Goal: Navigation & Orientation: Find specific page/section

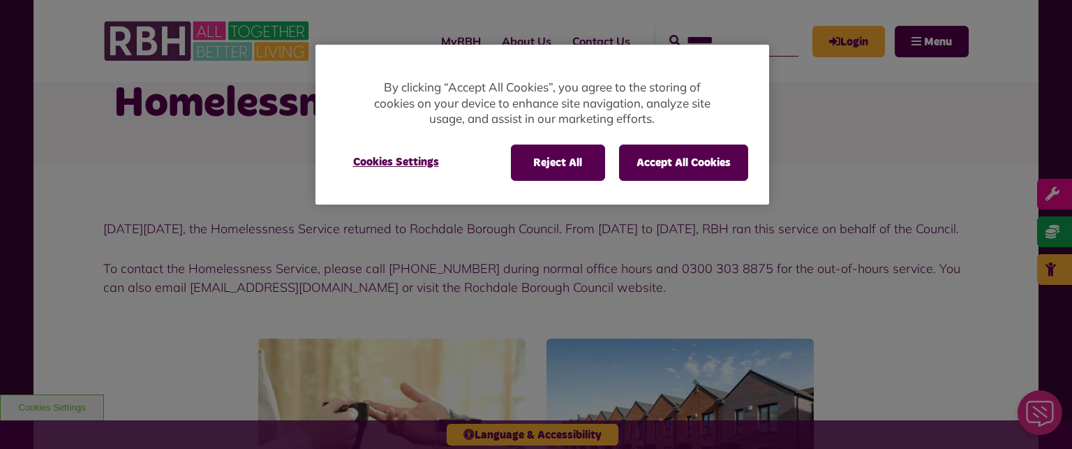
scroll to position [71, 0]
click at [673, 164] on button "Accept All Cookies" at bounding box center [683, 163] width 129 height 36
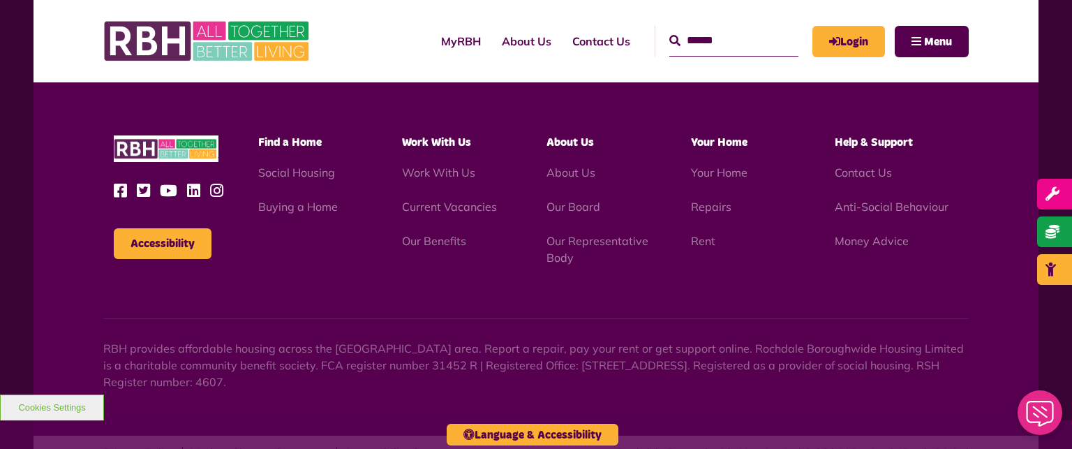
scroll to position [682, 0]
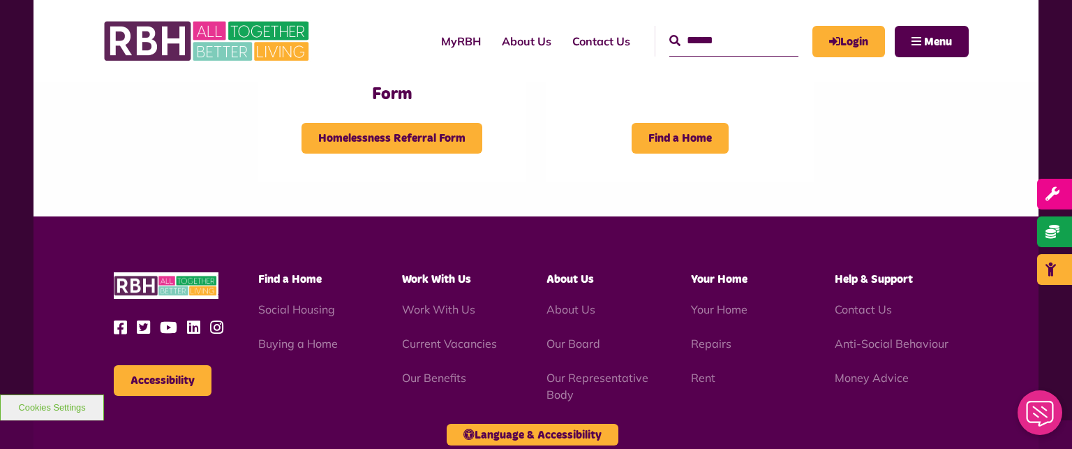
scroll to position [548, 0]
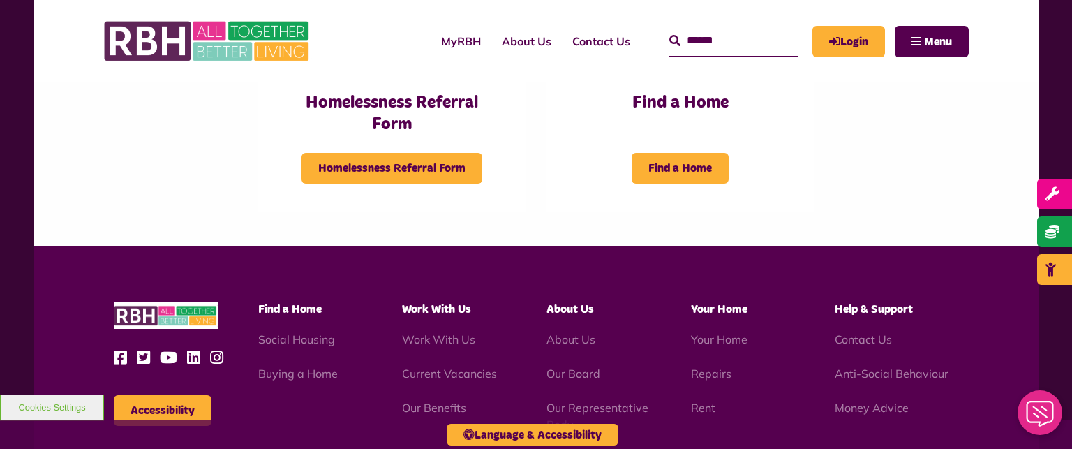
scroll to position [511, 0]
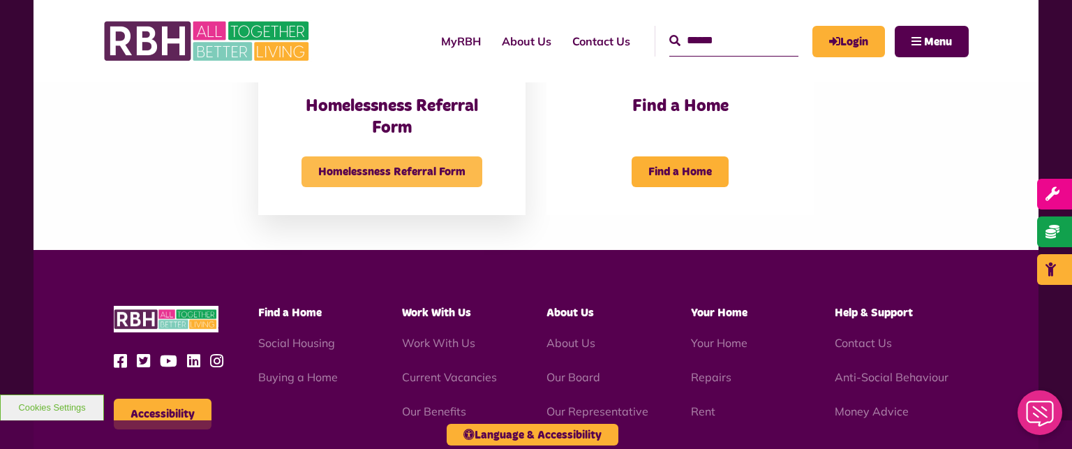
click at [327, 187] on span "Homelessness Referral Form" at bounding box center [392, 171] width 181 height 31
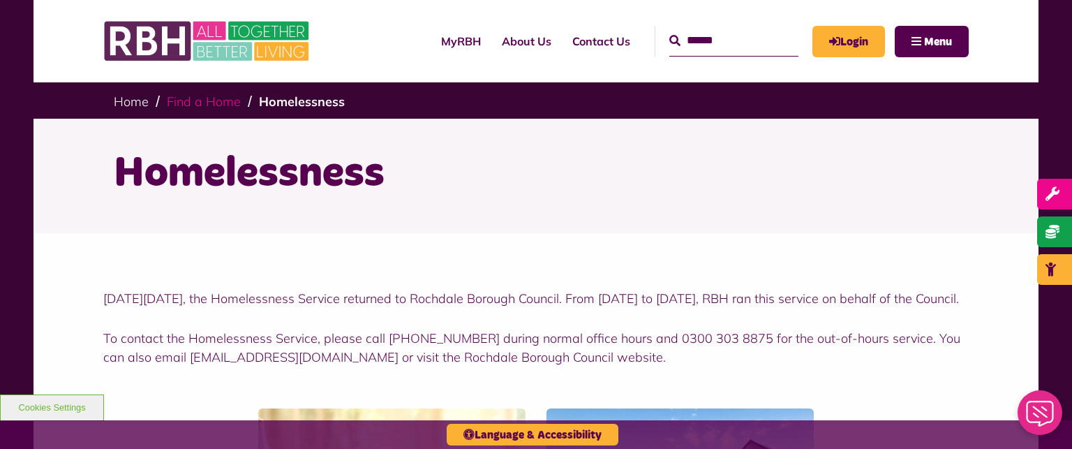
click at [216, 100] on link "Find a Home" at bounding box center [204, 102] width 74 height 16
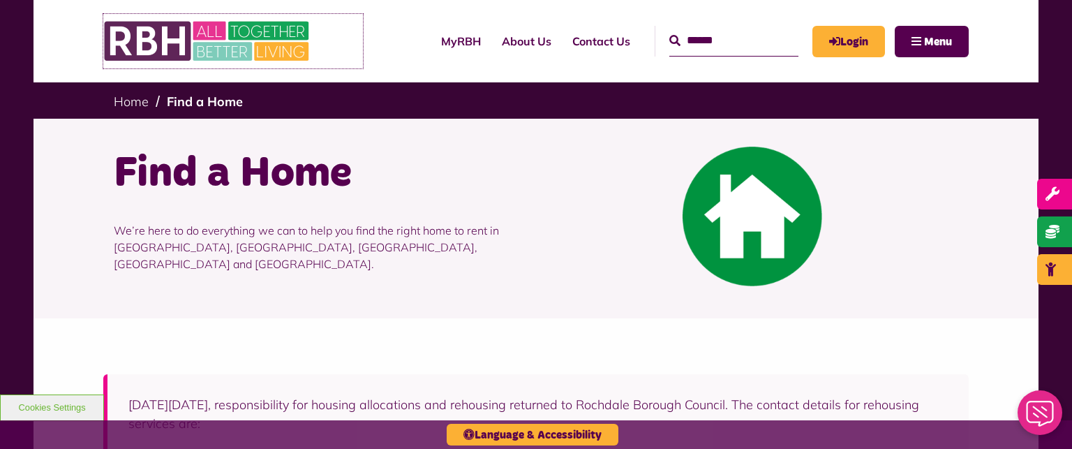
click at [232, 40] on img at bounding box center [207, 41] width 209 height 54
